Goal: Information Seeking & Learning: Learn about a topic

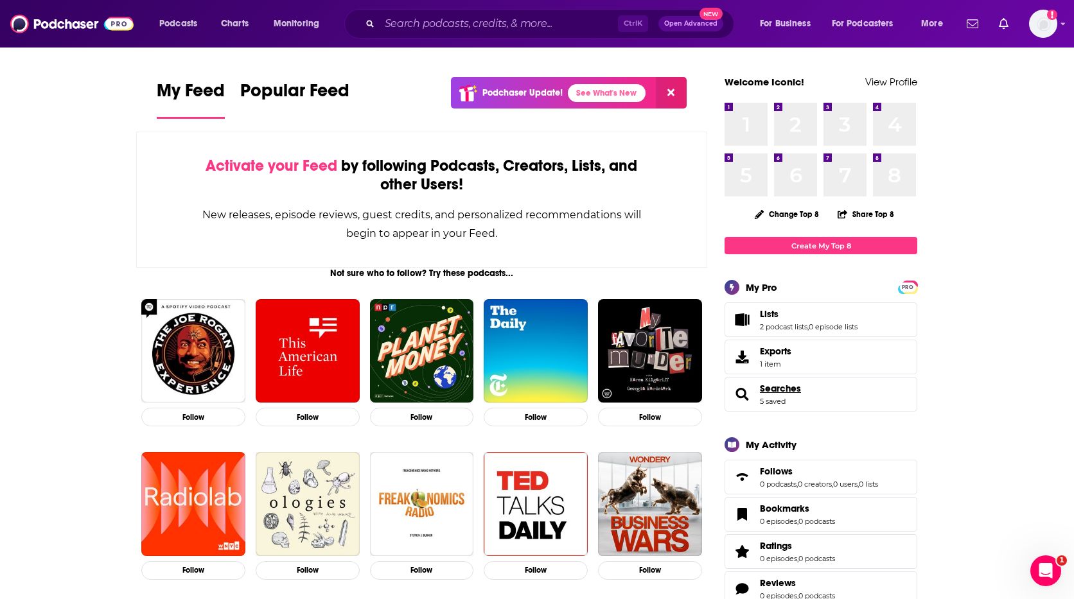
click at [783, 385] on span "Searches" at bounding box center [780, 389] width 41 height 12
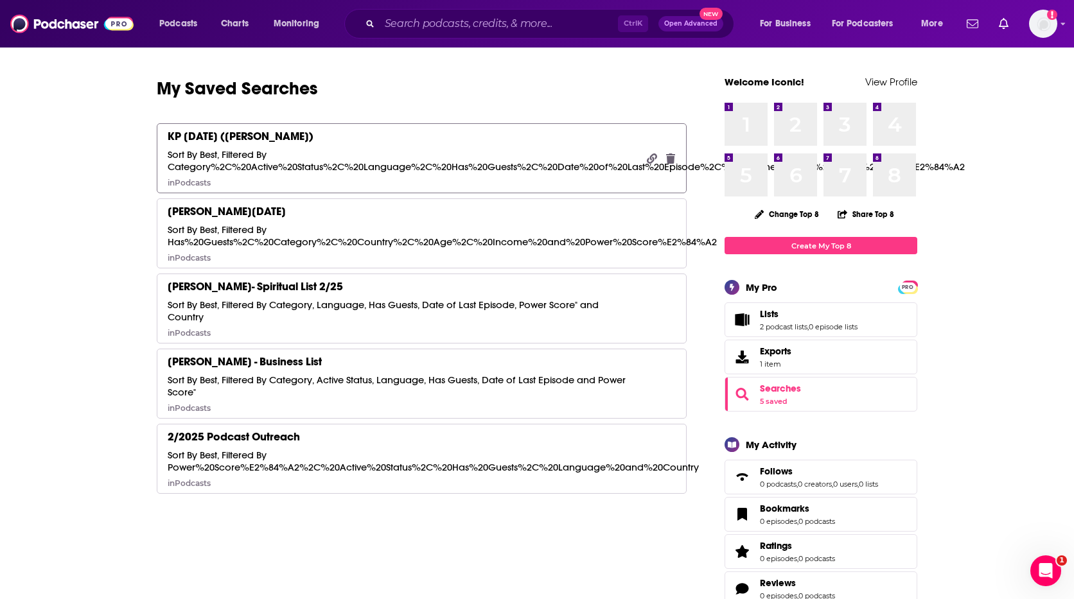
click at [293, 134] on div "KP [DATE] ([PERSON_NAME])" at bounding box center [241, 136] width 146 height 14
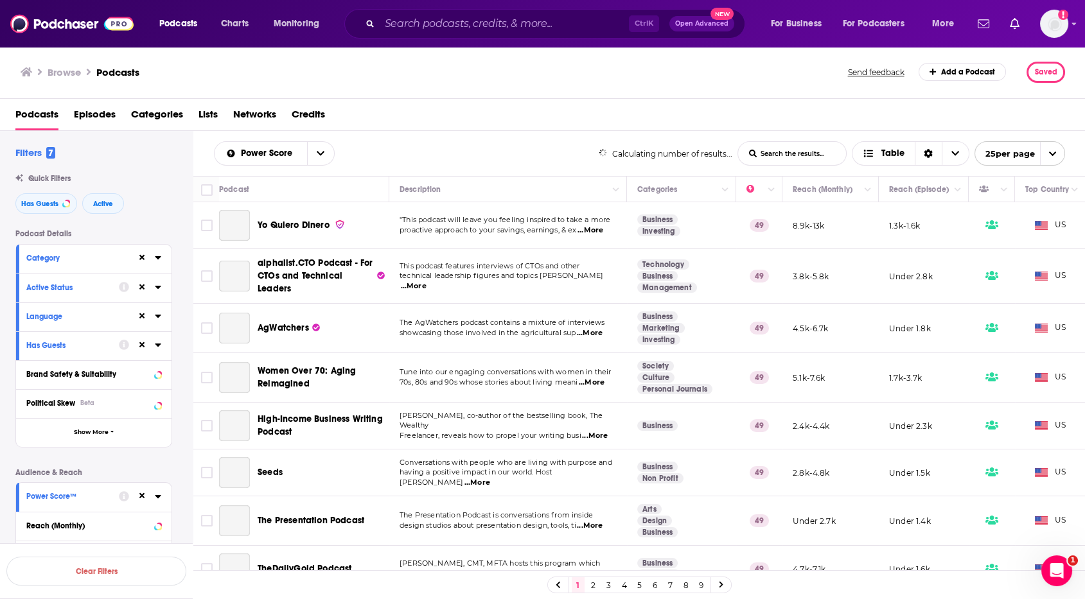
click at [797, 154] on input "List Search Input" at bounding box center [792, 153] width 108 height 23
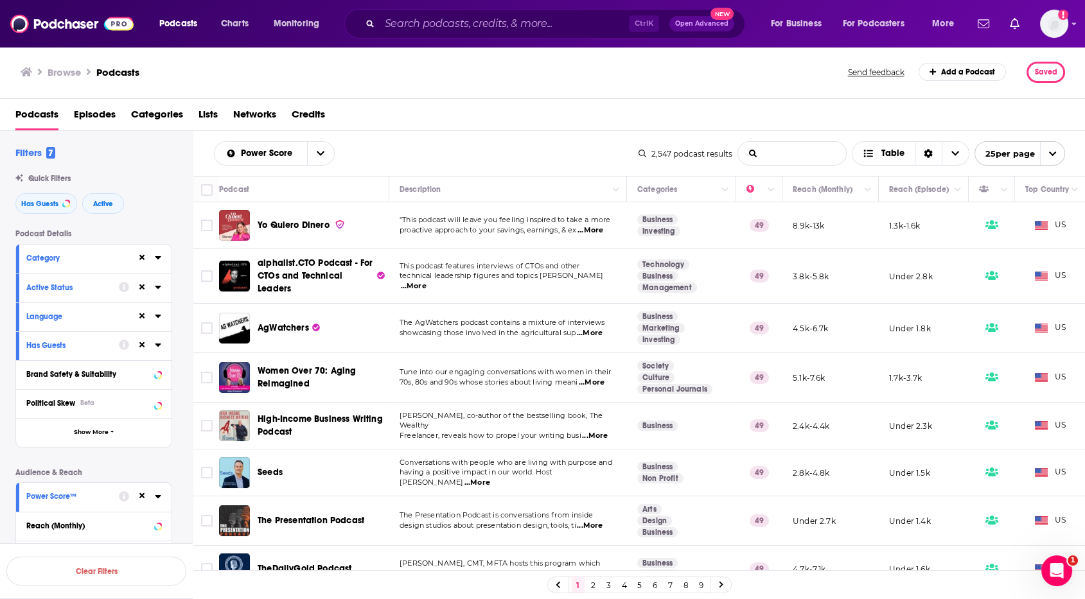
type input "personal branding"
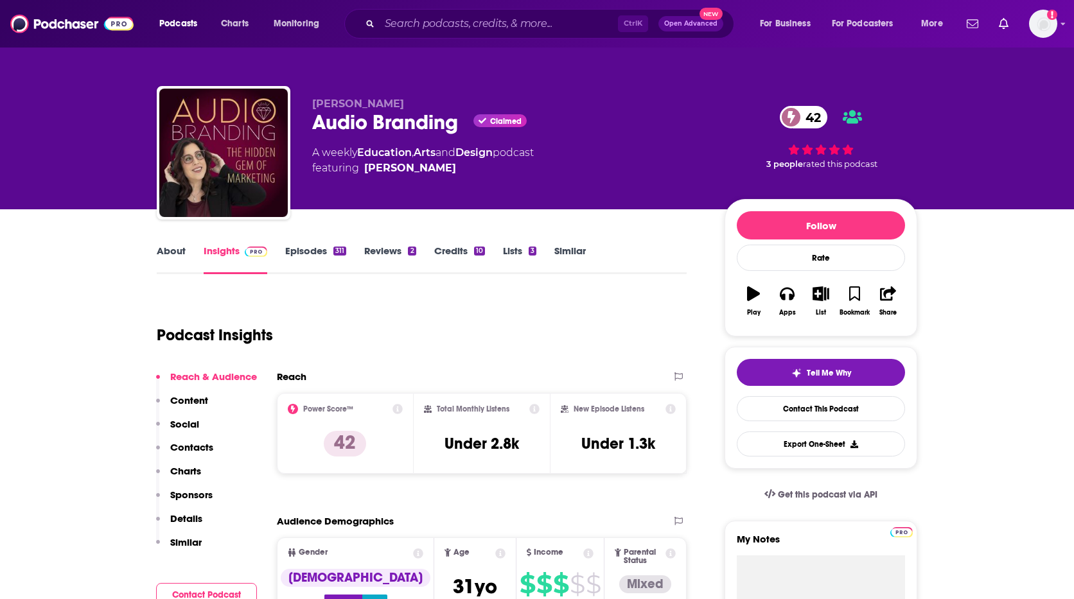
click at [170, 251] on link "About" at bounding box center [171, 260] width 29 height 30
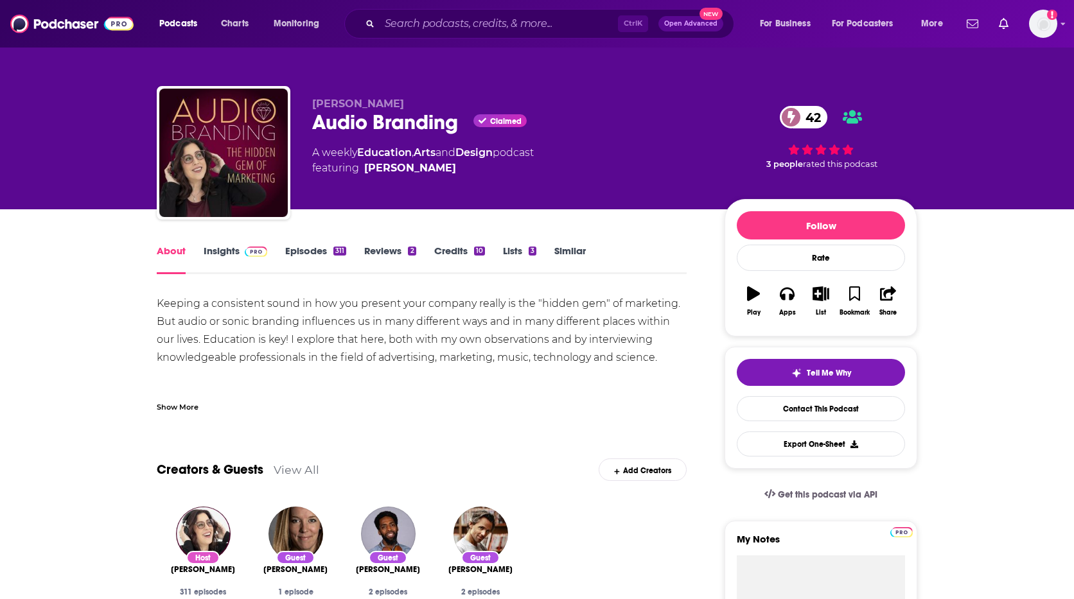
click at [173, 408] on div "Show More" at bounding box center [178, 406] width 42 height 12
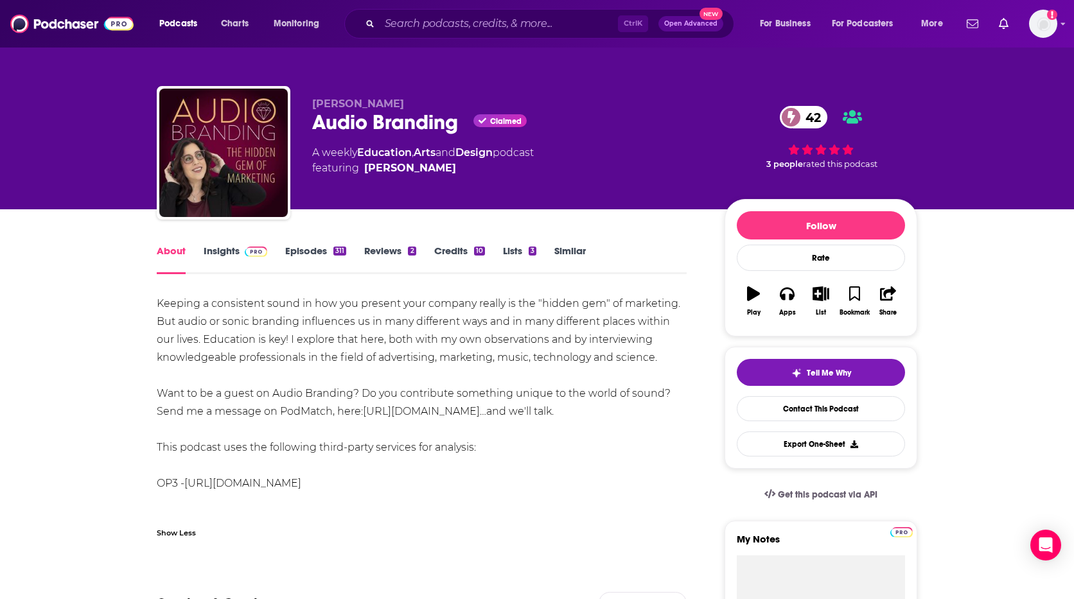
click at [272, 489] on link "[URL][DOMAIN_NAME]" at bounding box center [242, 483] width 117 height 12
click at [486, 409] on link "https://www.podmatch.com/hostdetailpreview/jodikra…" at bounding box center [424, 411] width 123 height 12
